Goal: Find specific page/section: Find specific page/section

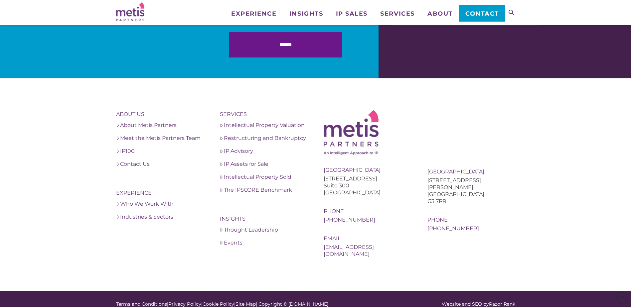
scroll to position [2334, 0]
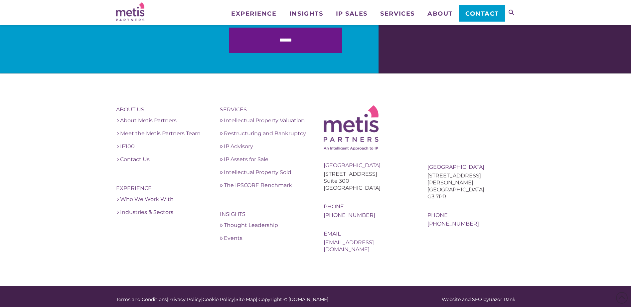
click at [472, 11] on span "Contact" at bounding box center [482, 14] width 34 height 6
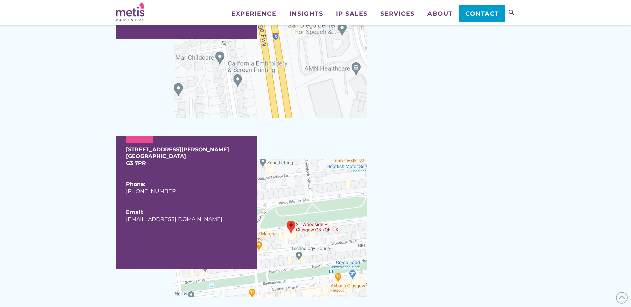
scroll to position [632, 0]
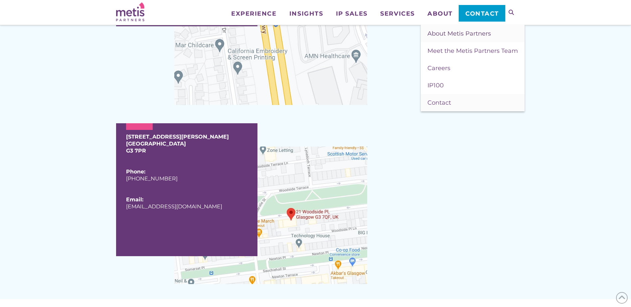
click at [448, 34] on span "About Metis Partners" at bounding box center [459, 33] width 64 height 7
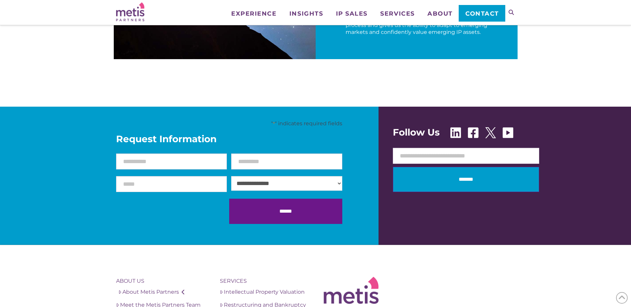
scroll to position [1098, 0]
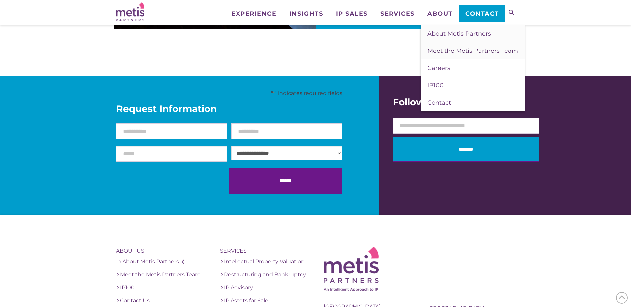
click at [443, 49] on span "Meet the Metis Partners Team" at bounding box center [472, 50] width 90 height 7
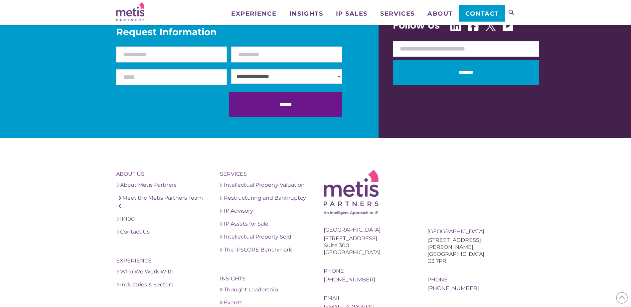
scroll to position [1297, 0]
